Goal: Task Accomplishment & Management: Use online tool/utility

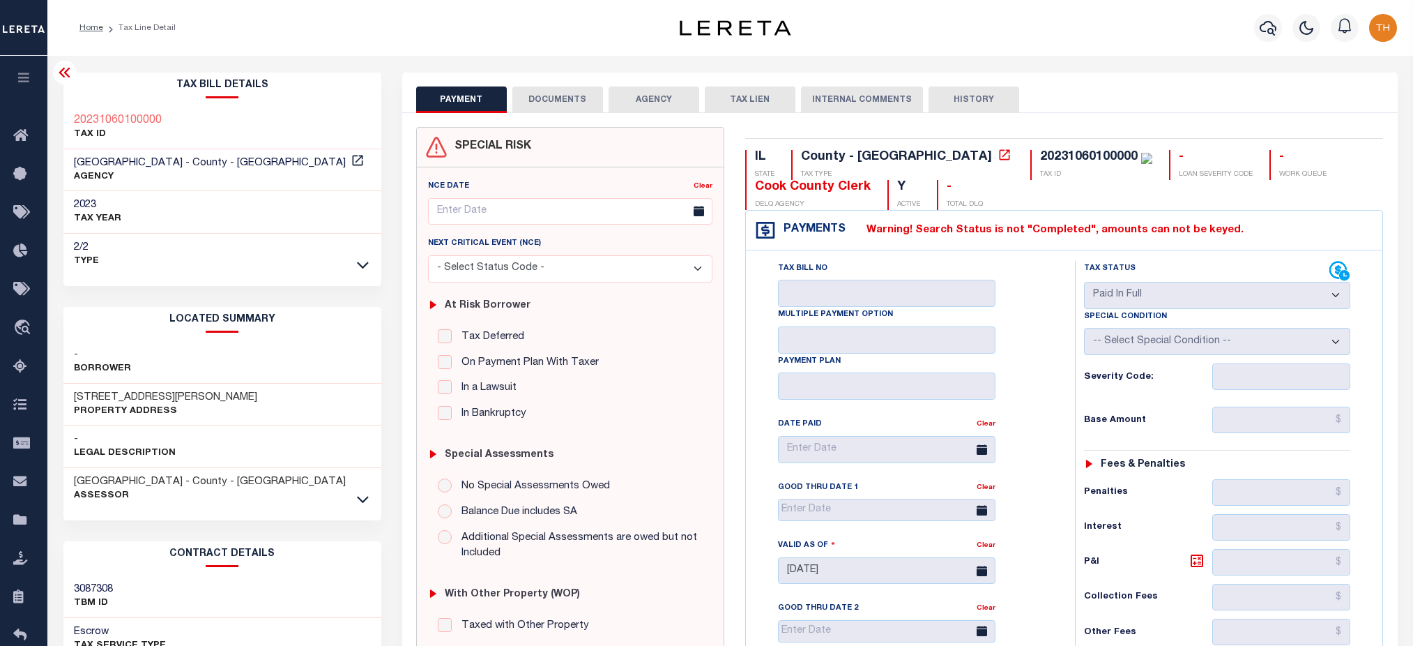
select select "PIF"
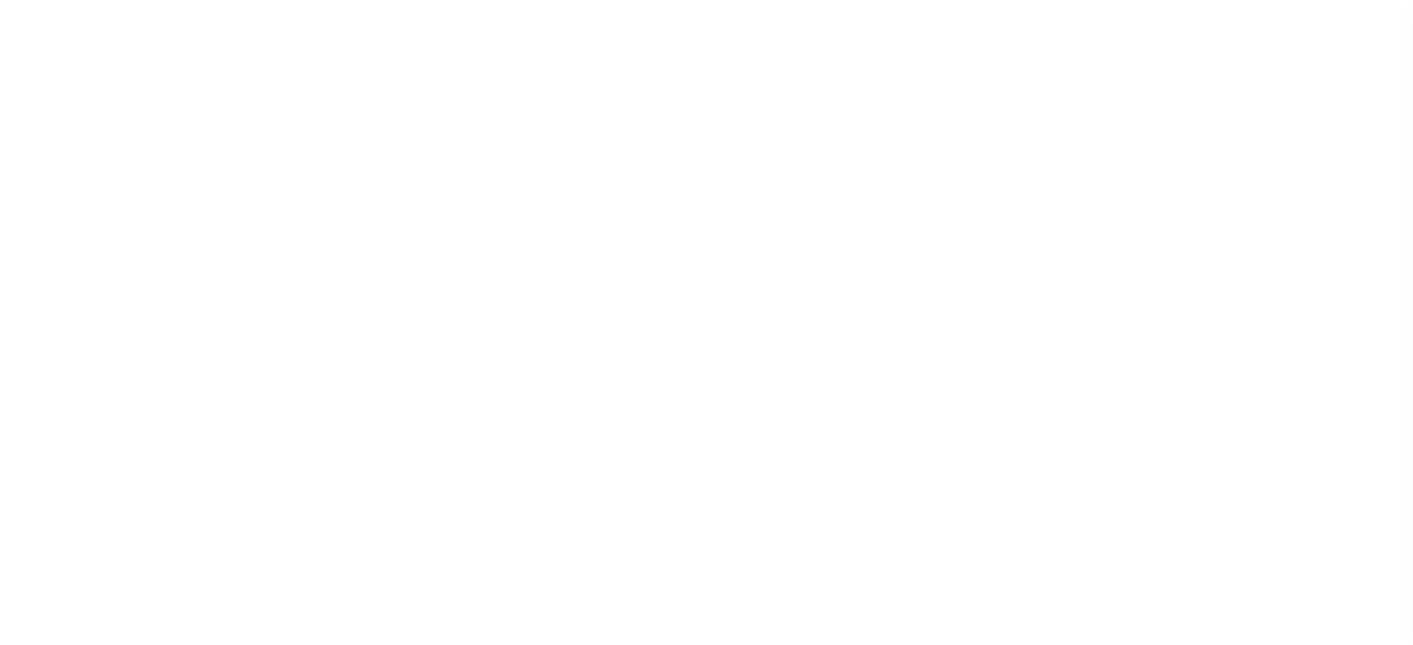
select select "PIF"
select select "28"
select select "22"
select select "true"
select select "14"
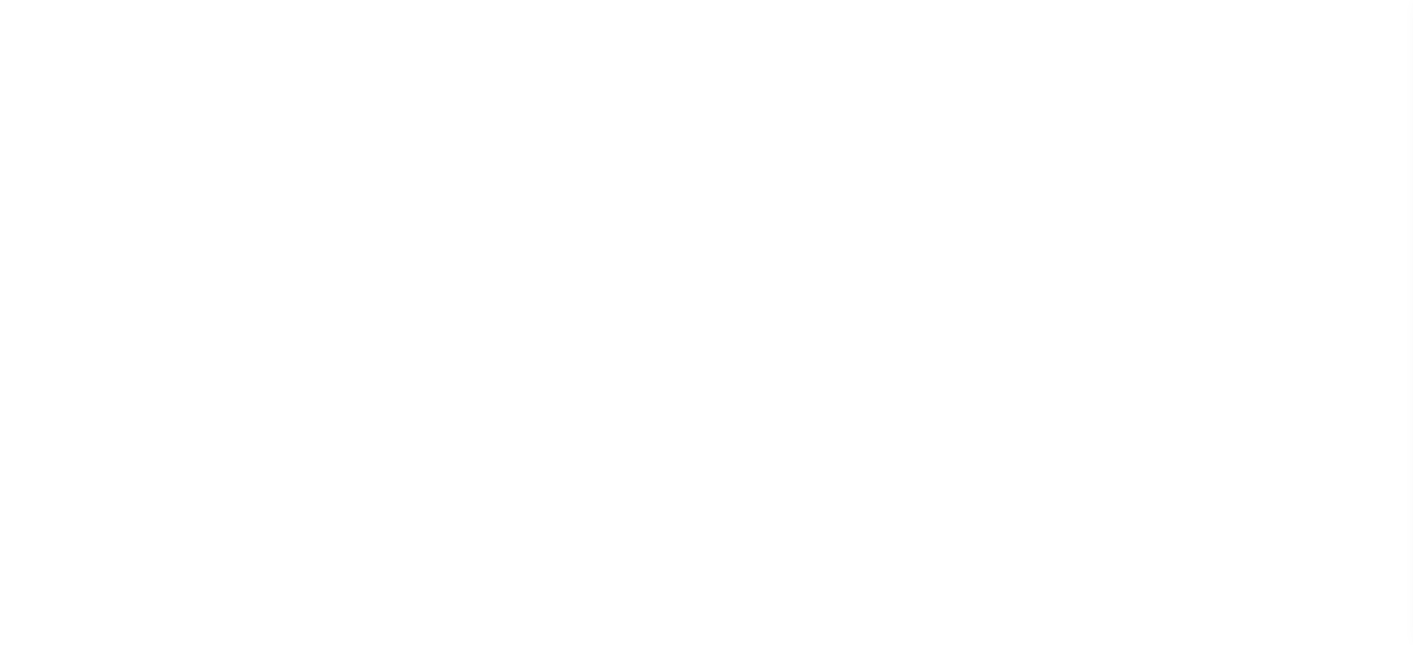
select select "1"
select select
select select "3"
